Goal: Transaction & Acquisition: Purchase product/service

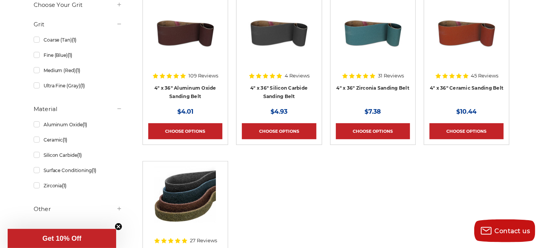
scroll to position [153, 0]
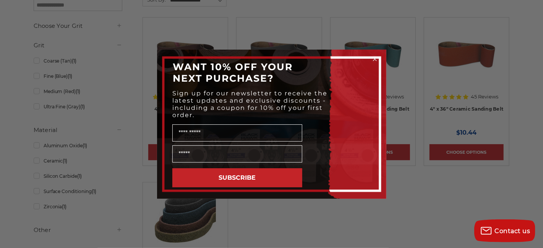
click at [375, 58] on circle "Close dialog" at bounding box center [374, 58] width 7 height 7
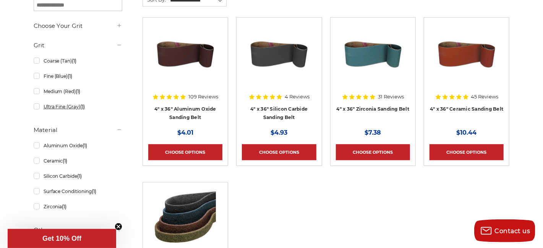
click at [37, 108] on link "Ultra Fine (Gray) (1)" at bounding box center [78, 106] width 89 height 13
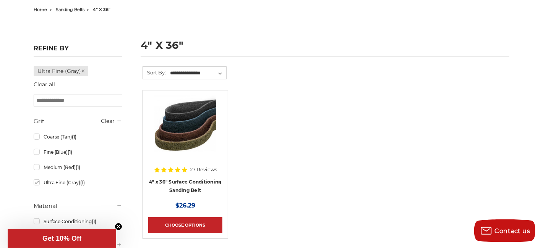
scroll to position [102, 0]
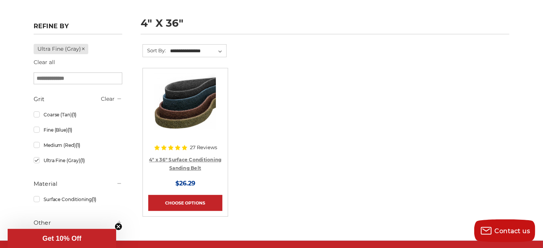
click at [201, 159] on link "4" x 36" Surface Conditioning Sanding Belt" at bounding box center [185, 164] width 72 height 15
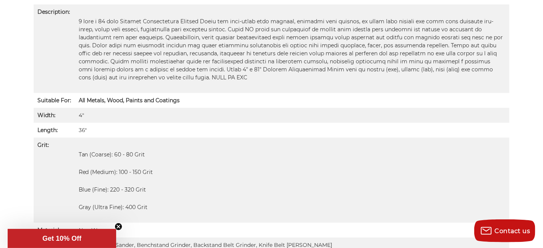
scroll to position [560, 0]
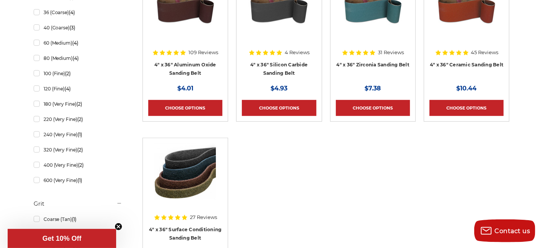
scroll to position [204, 0]
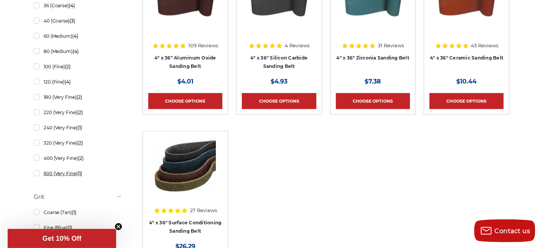
click at [35, 175] on link "600 (Very Fine) (1)" at bounding box center [78, 173] width 89 height 13
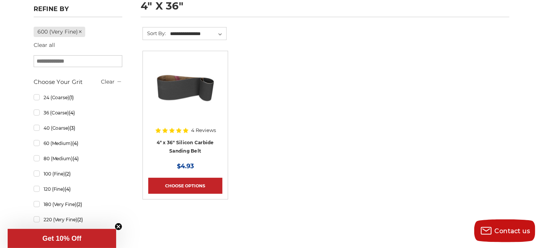
scroll to position [153, 0]
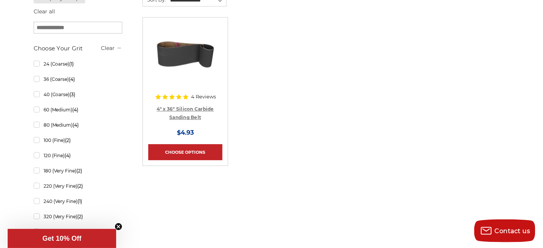
click at [190, 107] on link "4" x 36" Silicon Carbide Sanding Belt" at bounding box center [185, 113] width 57 height 15
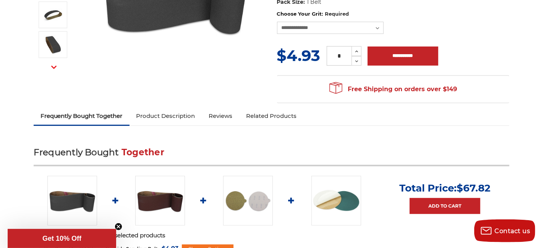
scroll to position [102, 0]
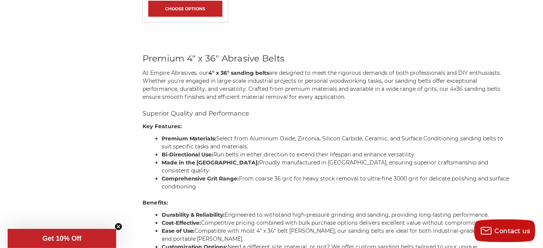
scroll to position [304, 0]
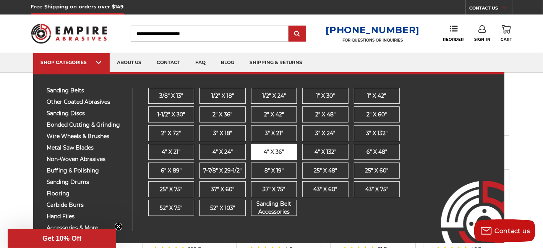
click at [285, 156] on link "4" x 36"" at bounding box center [274, 152] width 46 height 16
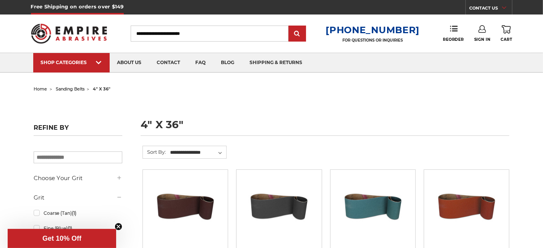
scroll to position [255, 0]
